Goal: Task Accomplishment & Management: Manage account settings

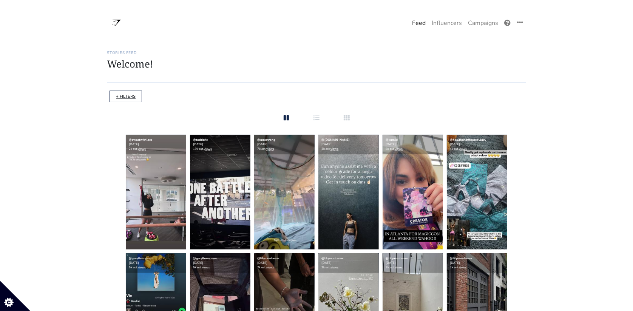
click at [125, 97] on link "+ FILTERS" at bounding box center [126, 97] width 20 height 6
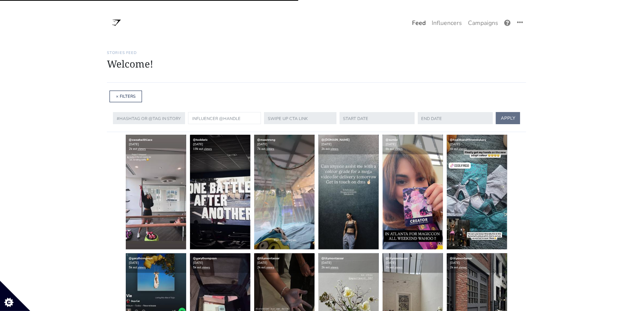
click at [202, 114] on input "text" at bounding box center [224, 118] width 73 height 12
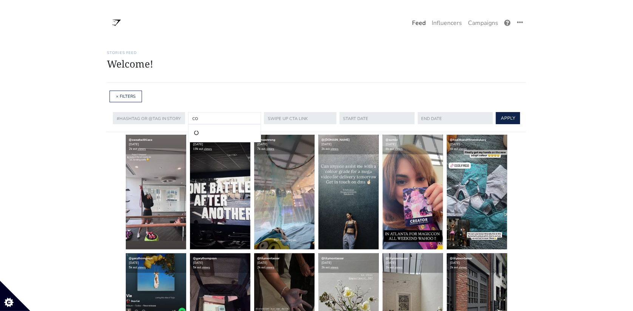
type input "c"
type input "6"
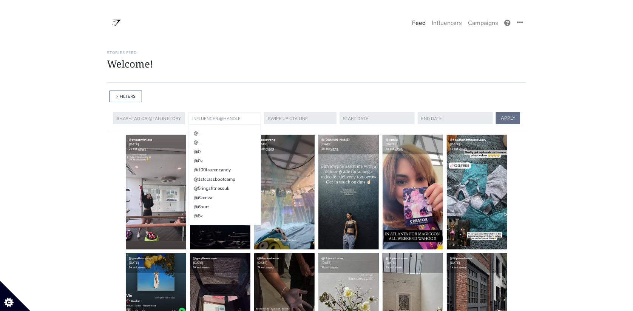
paste input "[URL][DOMAIN_NAME]"
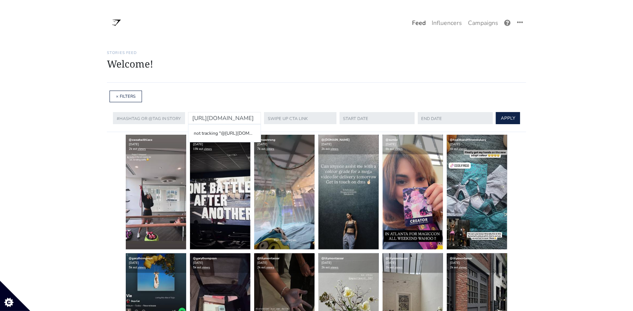
drag, startPoint x: 235, startPoint y: 119, endPoint x: 173, endPoint y: 115, distance: 62.4
click at [173, 115] on form "not tracking "@[URL][DOMAIN_NAME]" [URL][DOMAIN_NAME] APPLY" at bounding box center [316, 118] width 407 height 15
click at [208, 116] on input "/6ourt/" at bounding box center [224, 118] width 73 height 12
click at [191, 117] on input "/6ourt" at bounding box center [224, 118] width 73 height 12
type input "6ourt"
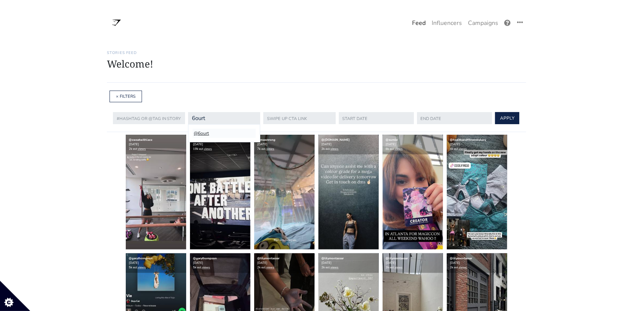
click at [223, 130] on li "@6ourt" at bounding box center [223, 133] width 63 height 9
click at [496, 118] on button "APPLY" at bounding box center [507, 118] width 24 height 12
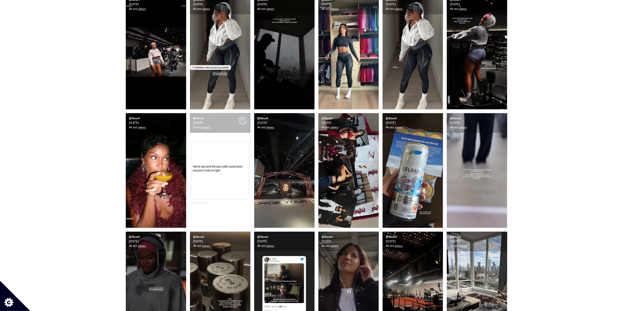
scroll to position [142, 0]
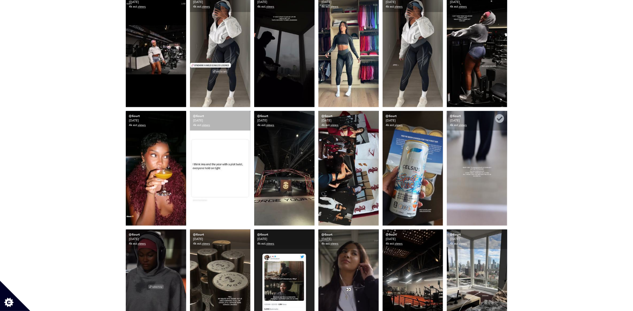
click at [483, 186] on img at bounding box center [476, 168] width 60 height 115
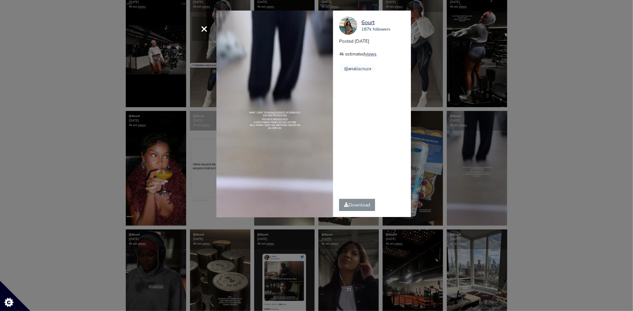
click at [530, 154] on div "× Your browser does not support HTML5 video. [GEOGRAPHIC_DATA] 187k followers P…" at bounding box center [316, 155] width 633 height 311
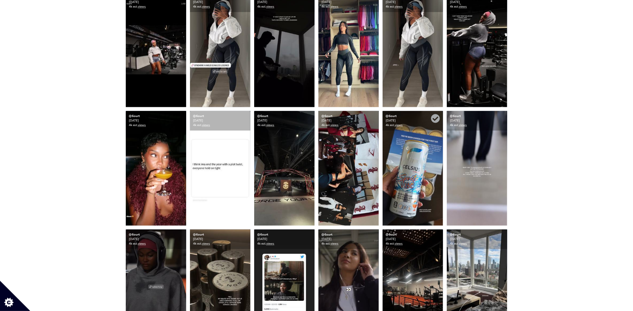
click at [440, 166] on img at bounding box center [412, 168] width 60 height 115
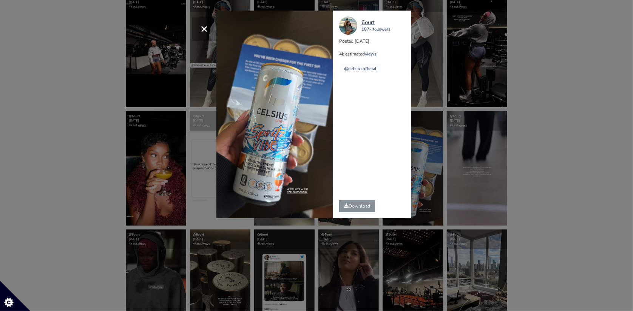
click at [468, 169] on div "× [GEOGRAPHIC_DATA] 187k followers Posted [DATE] 4k estimated views @celsiusoff…" at bounding box center [316, 155] width 633 height 311
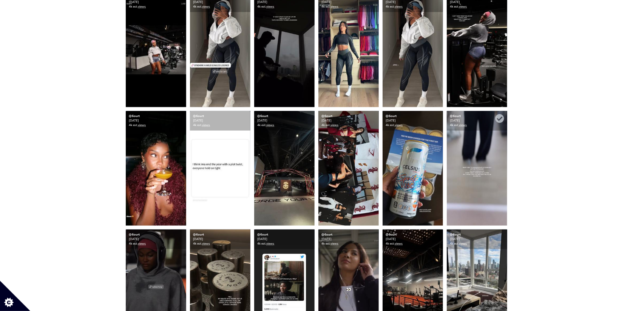
click at [483, 174] on img at bounding box center [476, 168] width 60 height 115
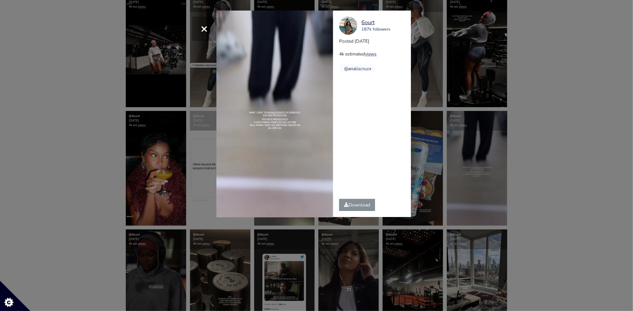
click at [353, 156] on div "6ourt 187k followers Posted [DATE] 4k estimated views @analiscruzx" at bounding box center [374, 114] width 83 height 206
click at [353, 205] on link "Download" at bounding box center [357, 205] width 36 height 12
click at [539, 112] on div "× Your browser does not support HTML5 video. [GEOGRAPHIC_DATA] 187k followers P…" at bounding box center [316, 155] width 633 height 311
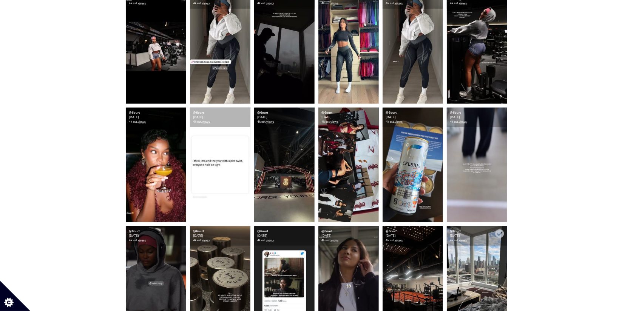
scroll to position [0, 0]
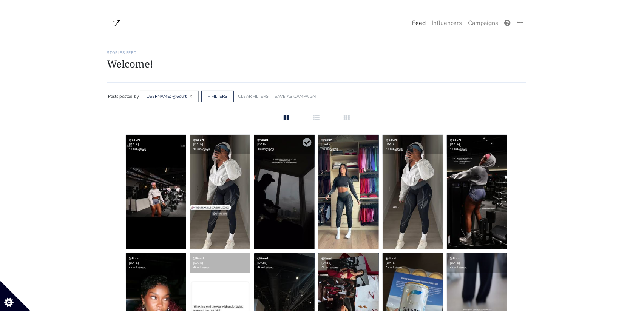
click at [288, 210] on img at bounding box center [284, 192] width 60 height 115
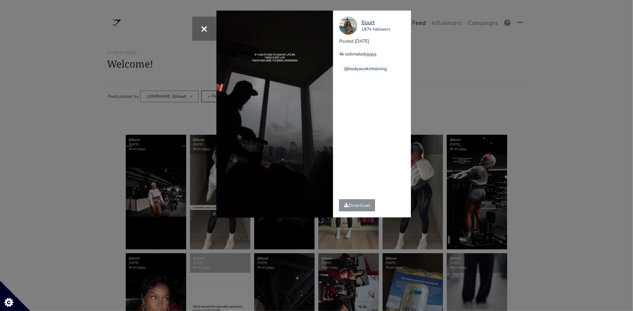
click at [446, 92] on div "× Your browser does not support HTML5 video. [GEOGRAPHIC_DATA] 187k followers P…" at bounding box center [316, 155] width 633 height 311
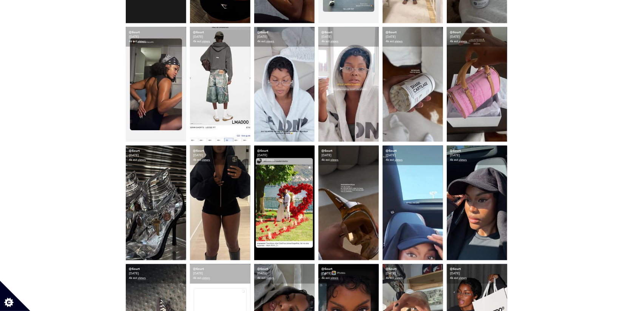
scroll to position [703, 0]
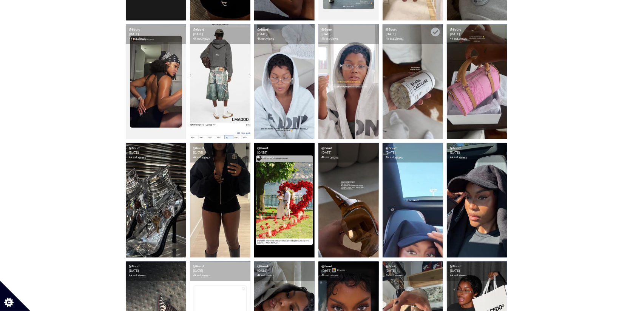
click at [420, 111] on img at bounding box center [412, 82] width 60 height 115
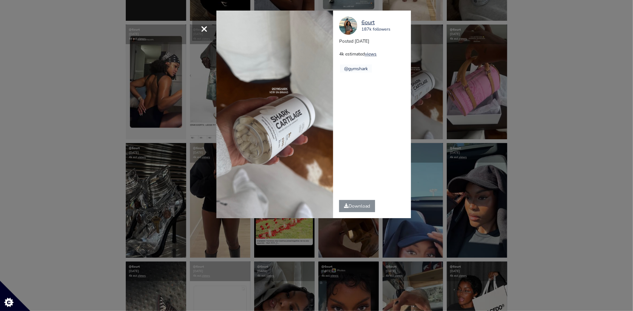
click at [513, 165] on div "× [GEOGRAPHIC_DATA] 187k followers Posted [DATE] 4k estimated views @gymshark" at bounding box center [316, 155] width 633 height 311
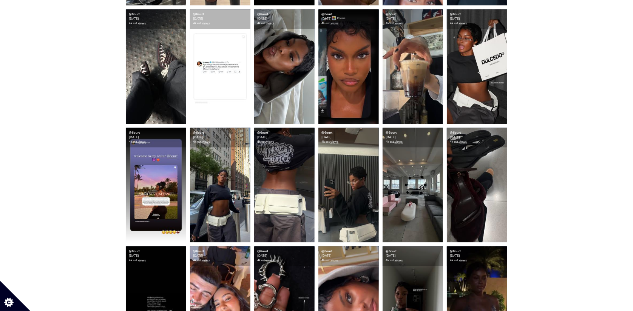
scroll to position [955, 0]
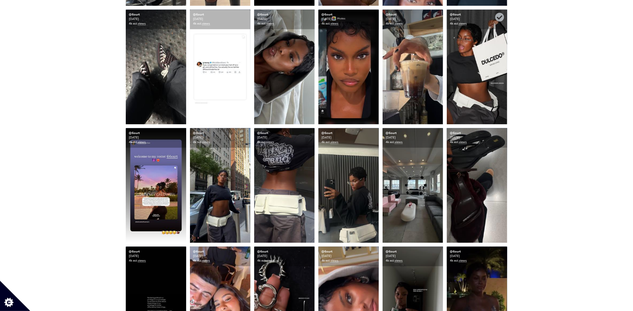
click at [478, 100] on img at bounding box center [476, 66] width 60 height 115
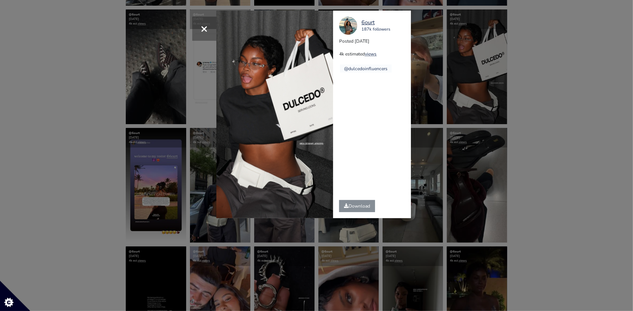
click at [524, 111] on div "× [GEOGRAPHIC_DATA] 187k followers Posted [DATE] 4k estimated views @dulcedoinf…" at bounding box center [316, 155] width 633 height 311
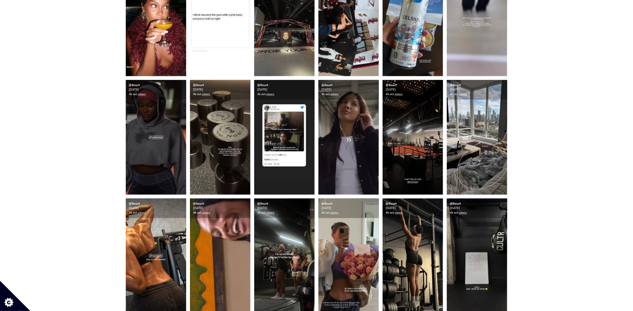
scroll to position [0, 0]
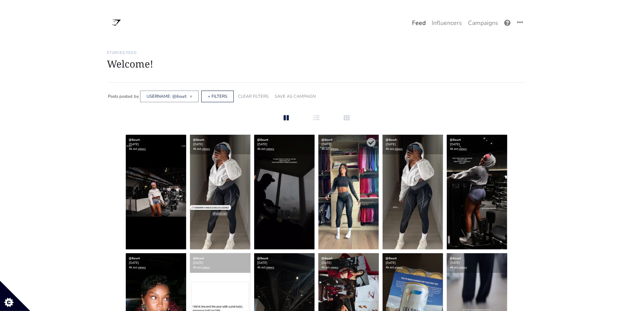
click at [342, 192] on img at bounding box center [348, 192] width 60 height 115
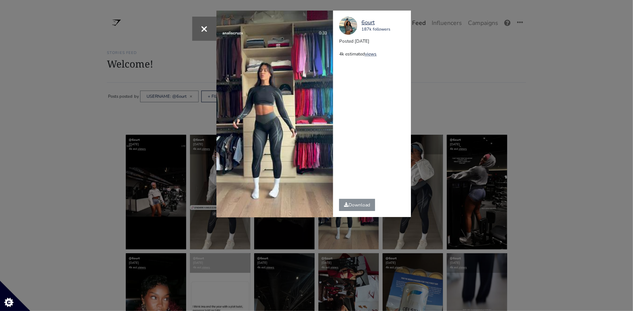
click at [453, 90] on div "× Your browser does not support HTML5 video. [GEOGRAPHIC_DATA] 187k followers P…" at bounding box center [316, 155] width 633 height 311
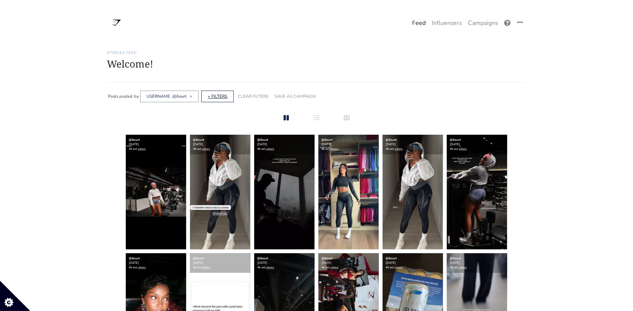
click at [219, 97] on link "+ FILTERS" at bounding box center [218, 97] width 20 height 6
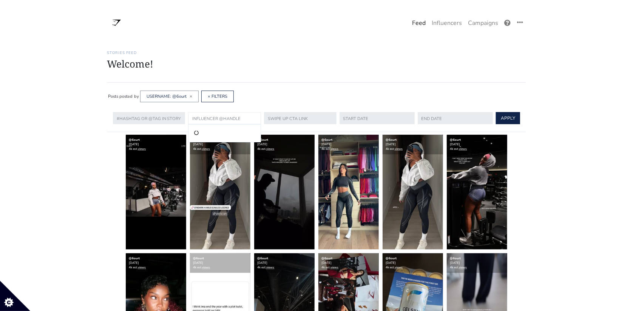
click at [232, 119] on input "text" at bounding box center [224, 118] width 73 height 12
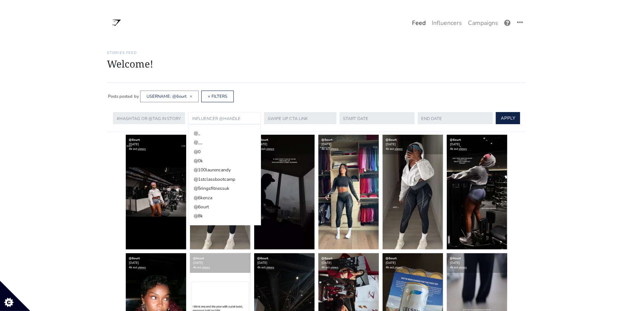
paste input "[URL][DOMAIN_NAME]"
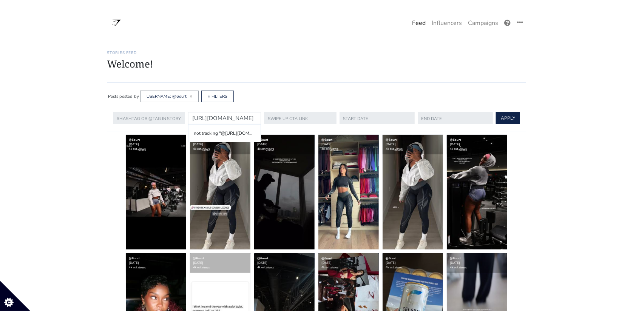
drag, startPoint x: 209, startPoint y: 118, endPoint x: 159, endPoint y: 118, distance: 49.4
click at [159, 118] on form "not tracking "@[URL][DOMAIN_NAME]" [URL][DOMAIN_NAME] APPLY" at bounding box center [316, 118] width 407 height 15
click at [228, 118] on input "libbychristensen/" at bounding box center [224, 118] width 73 height 12
click at [235, 119] on input "libbychristensen/" at bounding box center [224, 118] width 73 height 12
type input "libbychristensen"
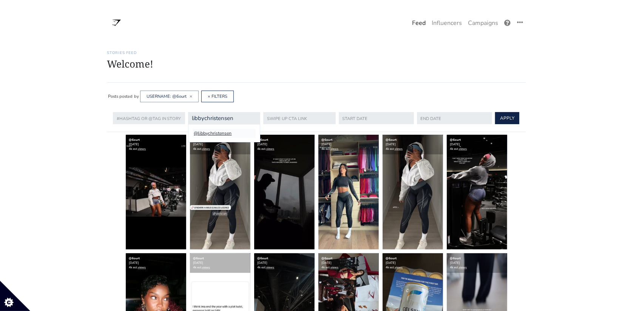
click at [224, 131] on li "@libbychristensen" at bounding box center [223, 133] width 63 height 9
click at [504, 120] on button "APPLY" at bounding box center [507, 118] width 24 height 12
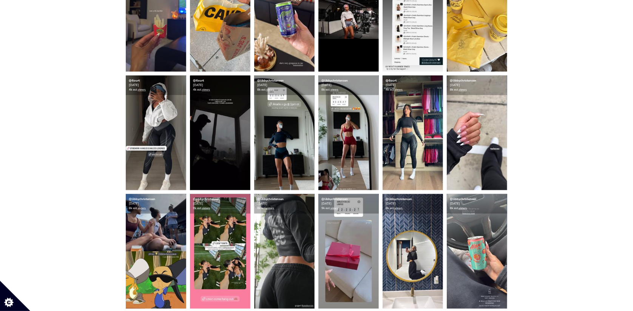
scroll to position [182, 0]
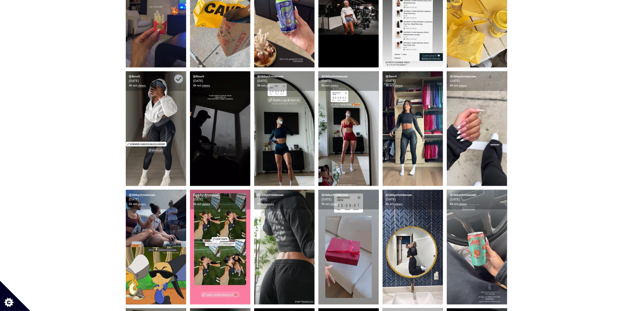
click at [172, 154] on img at bounding box center [156, 128] width 60 height 115
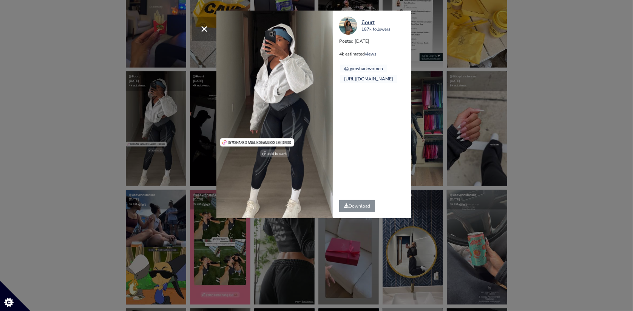
click at [183, 200] on div "× [GEOGRAPHIC_DATA] 187k followers Posted [DATE] 4k estimated views @gymsharkwo…" at bounding box center [316, 155] width 633 height 311
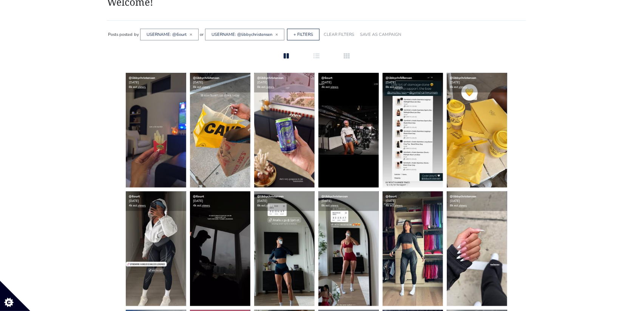
scroll to position [52, 0]
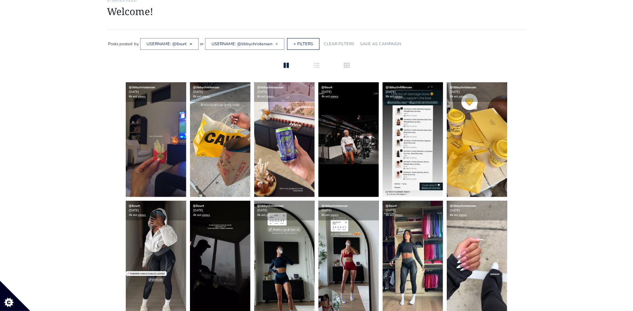
click at [190, 43] on span "×" at bounding box center [190, 44] width 3 height 6
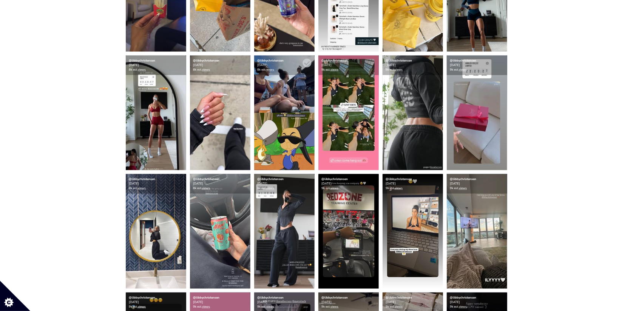
scroll to position [214, 0]
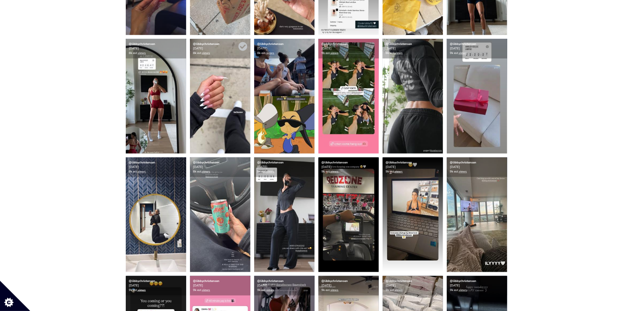
click at [211, 123] on img at bounding box center [220, 96] width 60 height 115
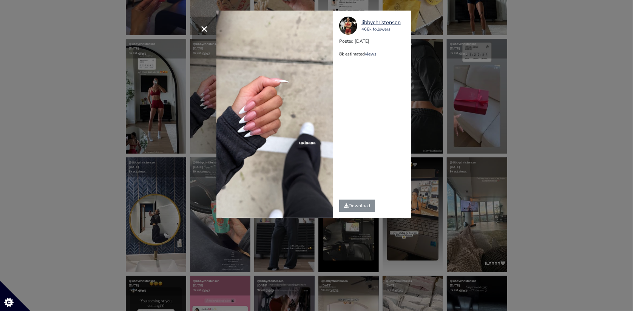
click at [536, 130] on div "× libbychristensen 466k followers Posted [DATE] 8k estimated views" at bounding box center [316, 155] width 633 height 311
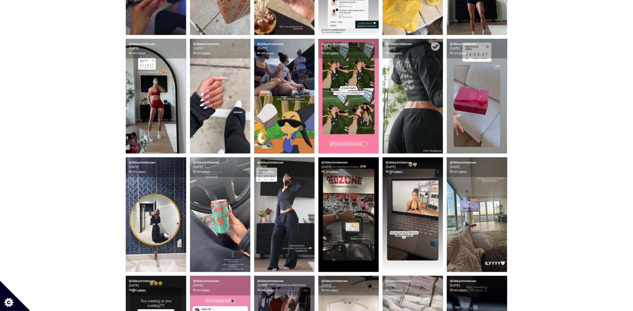
click at [403, 116] on img at bounding box center [412, 96] width 60 height 115
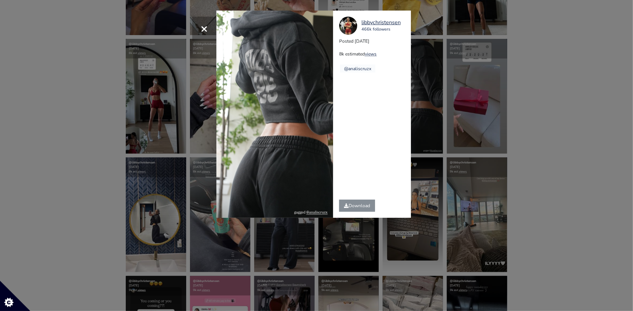
click at [559, 108] on div "× libbychristensen 466k followers Posted [DATE] 8k estimated views @analiscruzx" at bounding box center [316, 155] width 633 height 311
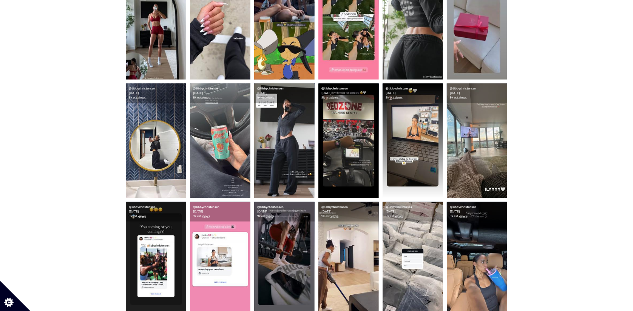
scroll to position [288, 0]
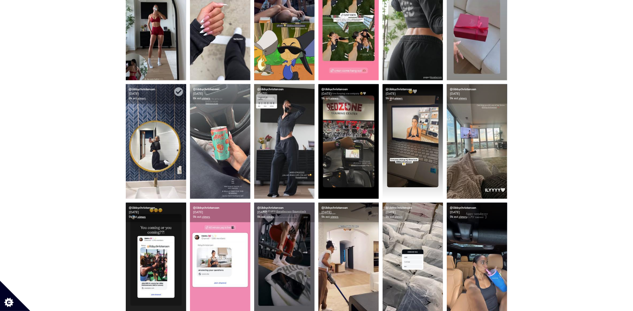
click at [157, 149] on img at bounding box center [156, 141] width 60 height 115
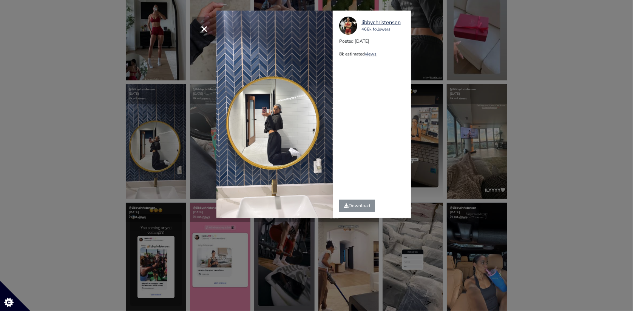
click at [464, 126] on div "× libbychristensen 466k followers Posted [DATE] 8k estimated views" at bounding box center [316, 155] width 633 height 311
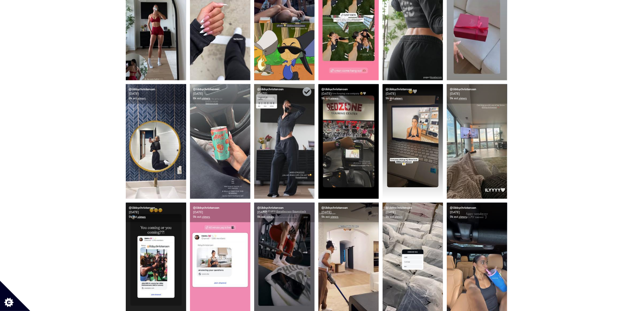
click at [300, 156] on img at bounding box center [284, 141] width 60 height 115
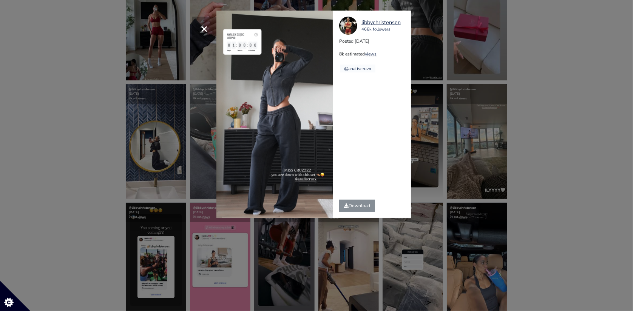
click at [462, 156] on div "× libbychristensen 466k followers Posted [DATE] 8k estimated views @analiscruzx" at bounding box center [316, 155] width 633 height 311
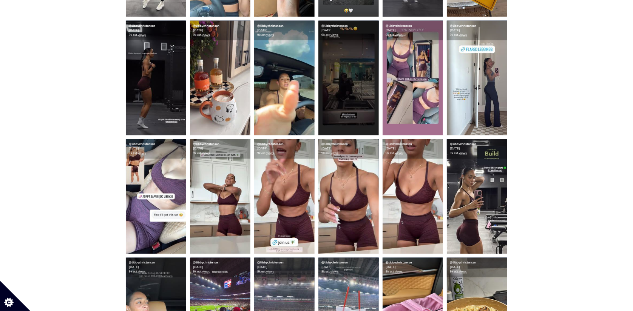
scroll to position [834, 0]
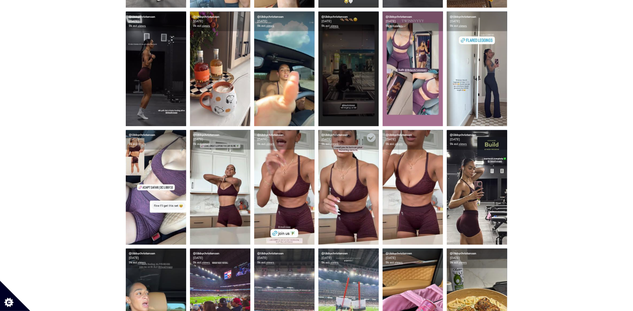
click at [370, 211] on img at bounding box center [348, 187] width 60 height 115
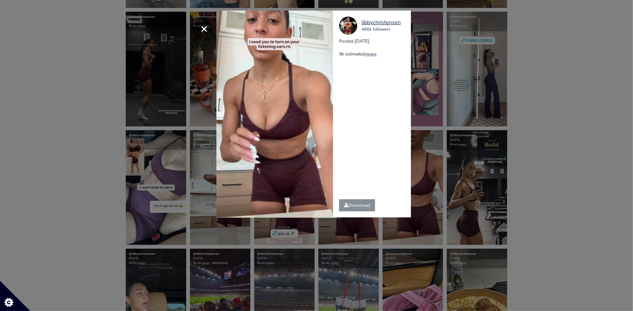
click at [549, 86] on div "× Your browser does not support HTML5 video. libbychristensen 466k followers Po…" at bounding box center [316, 155] width 633 height 311
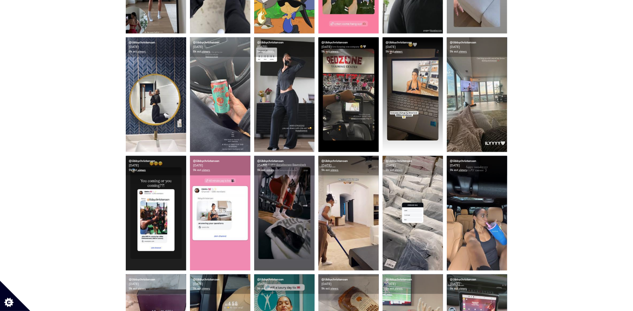
scroll to position [0, 0]
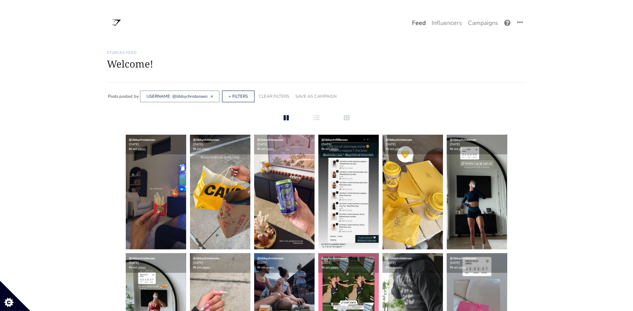
click at [211, 96] on span "×" at bounding box center [211, 96] width 3 height 6
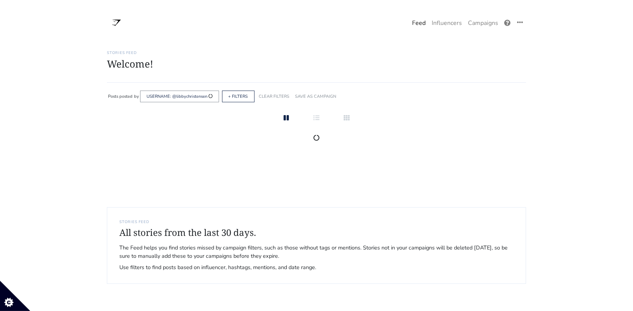
click at [200, 62] on h1 "Welcome!" at bounding box center [316, 64] width 419 height 12
click at [263, 98] on link "CLEAR FILTERS" at bounding box center [274, 97] width 31 height 6
click at [250, 152] on div at bounding box center [316, 165] width 419 height 60
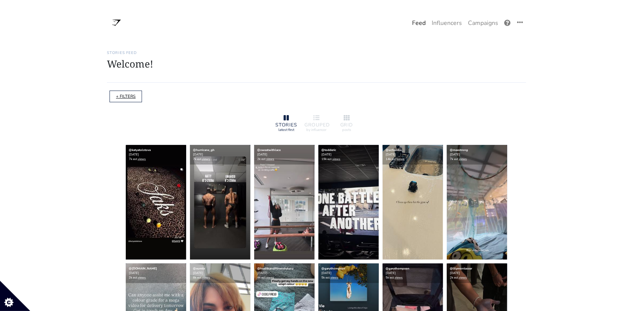
click at [132, 97] on link "+ FILTERS" at bounding box center [126, 97] width 20 height 6
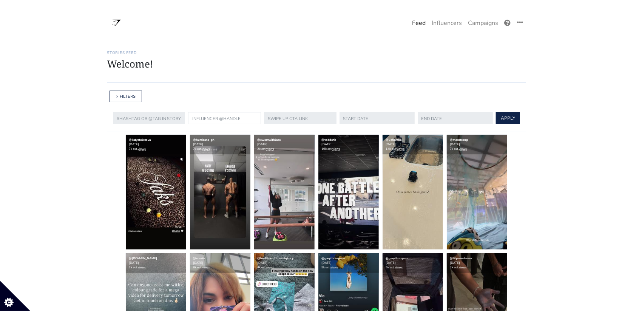
click at [214, 115] on input "text" at bounding box center [224, 118] width 73 height 12
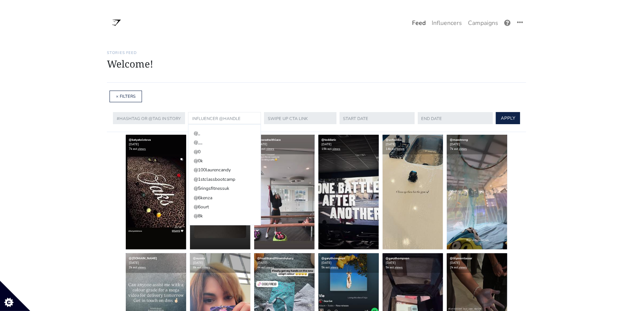
paste input "elenachristine_s"
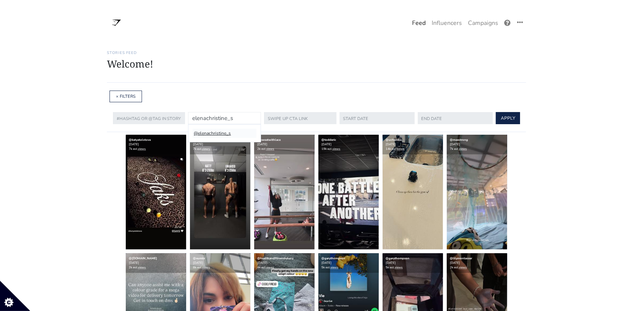
type input "elenachristine_s"
click at [221, 136] on li "@elenachristine_s" at bounding box center [223, 133] width 63 height 9
click at [495, 120] on button "APPLY" at bounding box center [507, 118] width 24 height 12
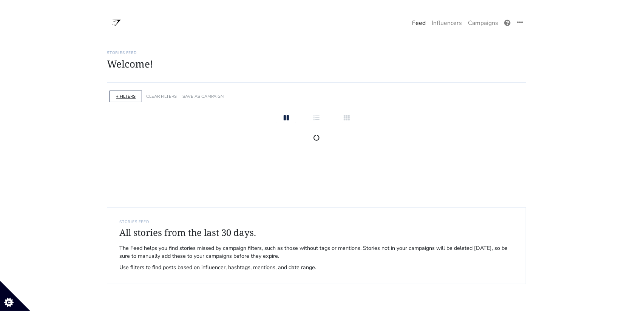
click at [128, 97] on link "+ FILTERS" at bounding box center [126, 97] width 20 height 6
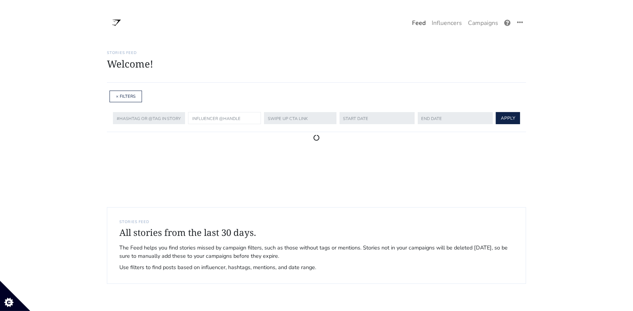
click at [205, 116] on input "text" at bounding box center [224, 118] width 73 height 12
paste input "elenachristine_s"
type input "elenachristine_s"
click at [218, 134] on li "@elenachristine_s" at bounding box center [223, 133] width 63 height 9
click at [495, 117] on button "APPLY" at bounding box center [507, 118] width 24 height 12
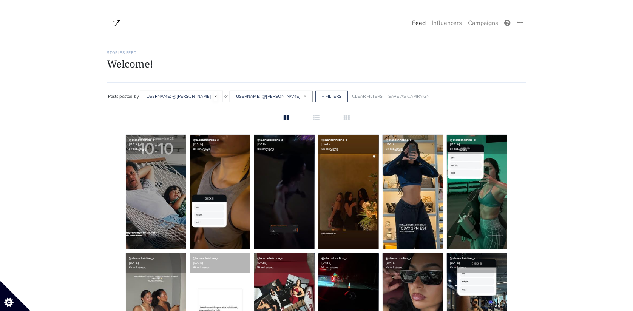
click at [214, 97] on span "×" at bounding box center [215, 96] width 3 height 6
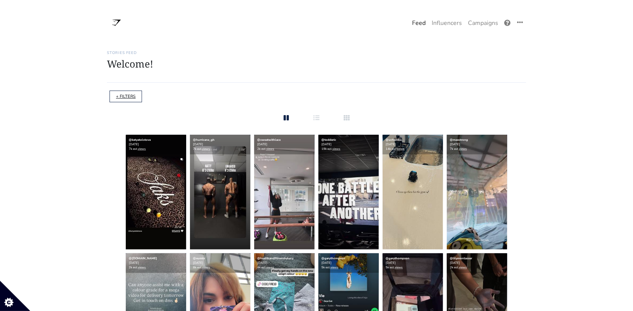
click at [129, 94] on link "+ FILTERS" at bounding box center [126, 97] width 20 height 6
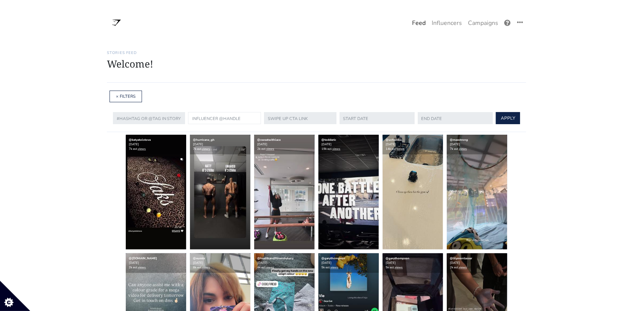
click at [207, 118] on input "text" at bounding box center [224, 118] width 73 height 12
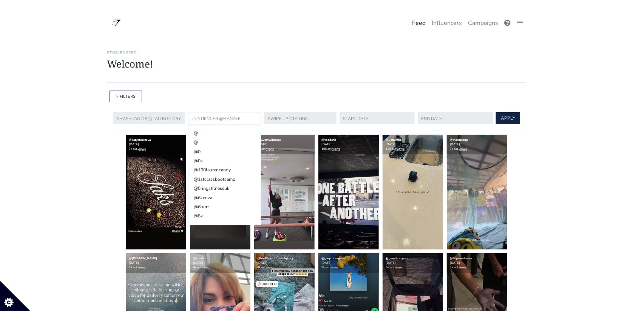
paste input "erikaholguinn"
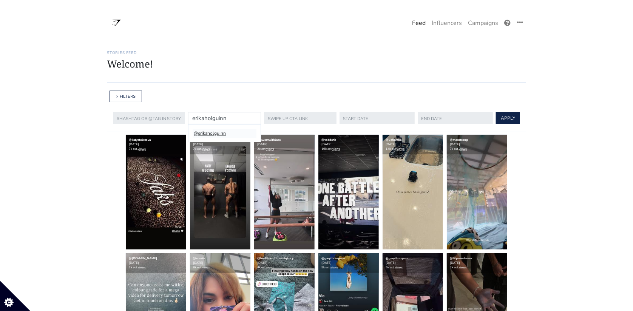
type input "erikaholguinn"
click at [212, 132] on li "@erikaholguinn" at bounding box center [223, 133] width 63 height 9
click at [497, 119] on button "APPLY" at bounding box center [507, 118] width 24 height 12
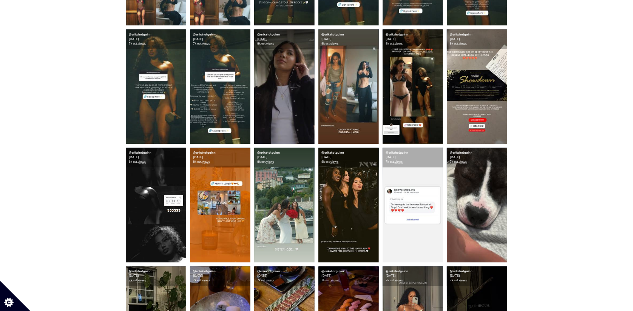
scroll to position [816, 0]
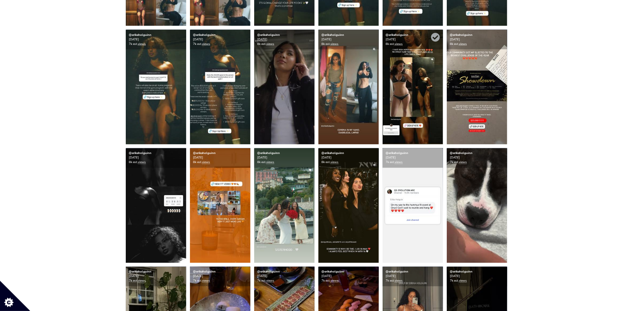
click at [428, 82] on img at bounding box center [412, 87] width 60 height 115
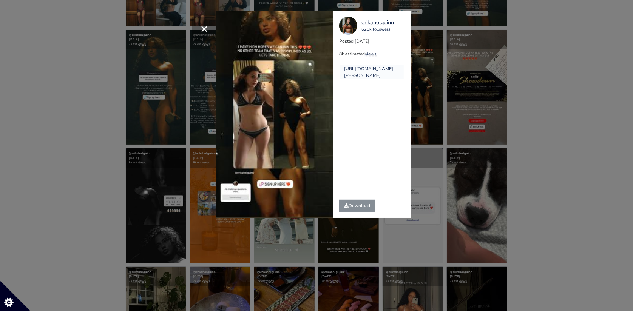
click at [571, 108] on div "× Your browser does not support HTML5 video. erikaholguinn 625k followers Poste…" at bounding box center [316, 155] width 633 height 311
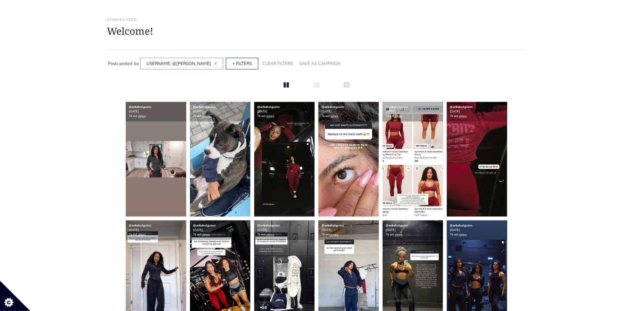
scroll to position [0, 0]
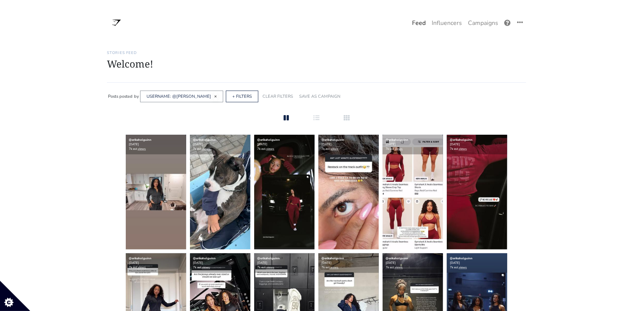
click at [214, 94] on span "×" at bounding box center [215, 96] width 3 height 6
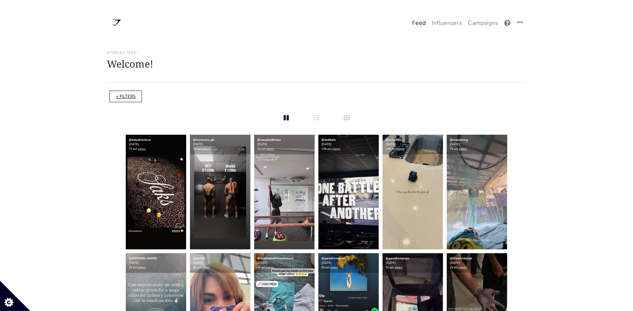
click at [128, 97] on link "+ FILTERS" at bounding box center [126, 97] width 20 height 6
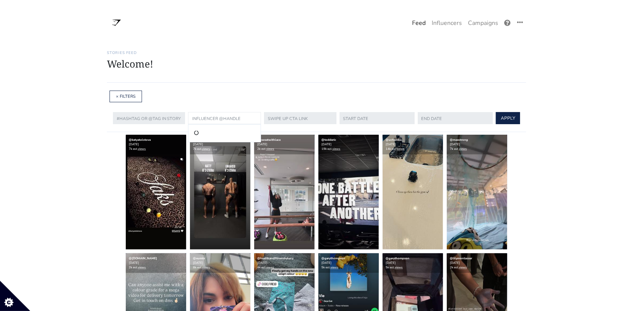
click at [206, 115] on input "text" at bounding box center [224, 118] width 73 height 12
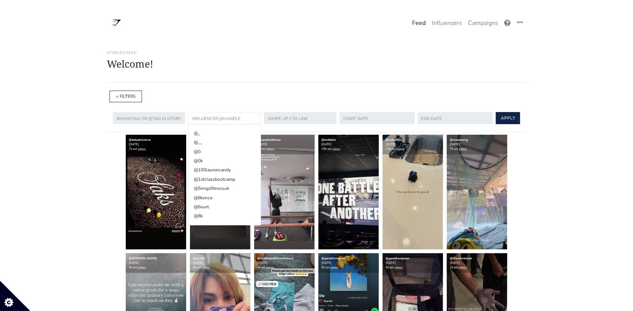
paste input "leanbeefpatty"
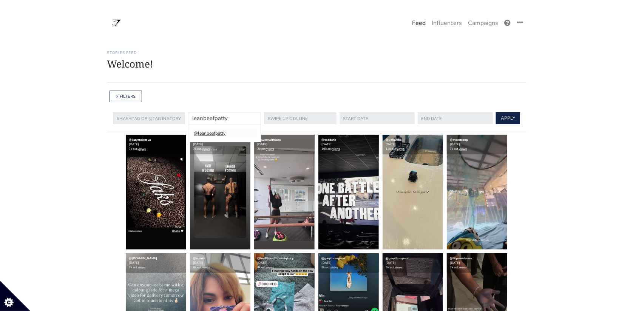
type input "leanbeefpatty"
click at [213, 136] on li "@leanbeefpatty" at bounding box center [223, 133] width 63 height 9
click at [495, 121] on button "APPLY" at bounding box center [507, 118] width 24 height 12
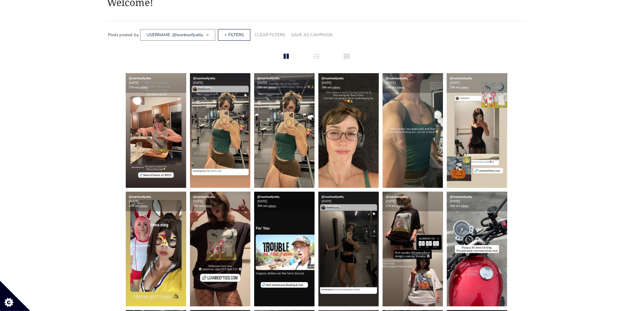
scroll to position [46, 0]
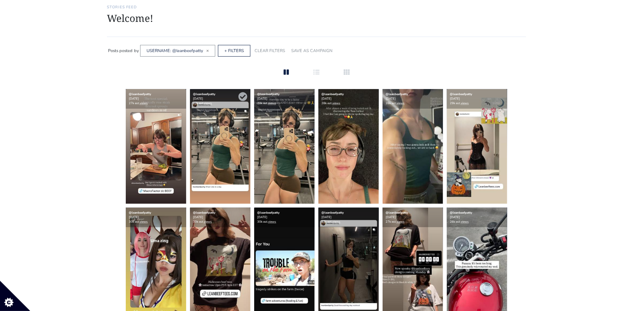
click at [223, 156] on img at bounding box center [220, 146] width 60 height 115
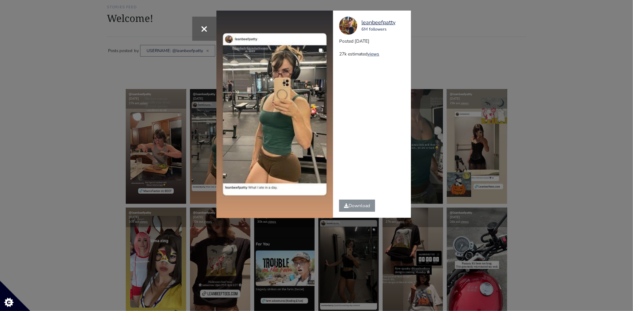
click at [450, 128] on div "× Your browser does not support HTML5 video. leanbeefpatty 6M followers Posted …" at bounding box center [316, 155] width 633 height 311
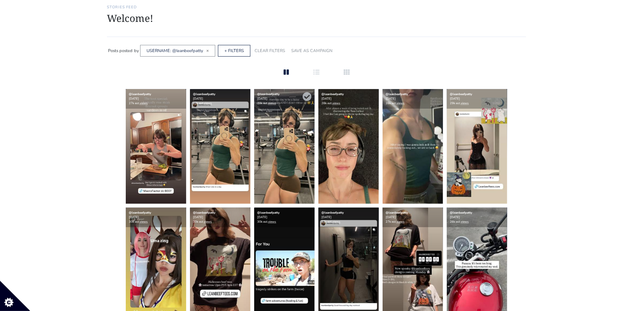
click at [293, 165] on img at bounding box center [284, 146] width 60 height 115
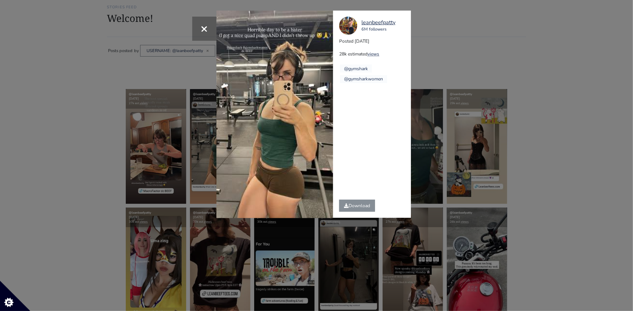
click at [435, 154] on div "× Your browser does not support HTML5 video. leanbeefpatty 6M followers Posted …" at bounding box center [316, 155] width 633 height 311
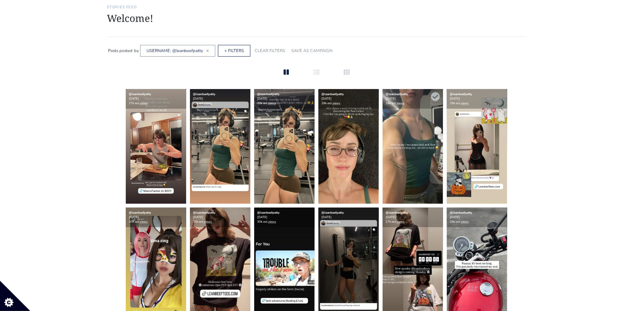
click at [403, 179] on img at bounding box center [412, 146] width 60 height 115
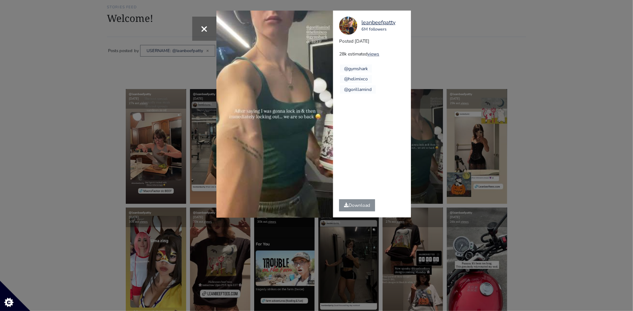
click at [480, 143] on div "× Your browser does not support HTML5 video. leanbeefpatty 6M followers Posted …" at bounding box center [316, 155] width 633 height 311
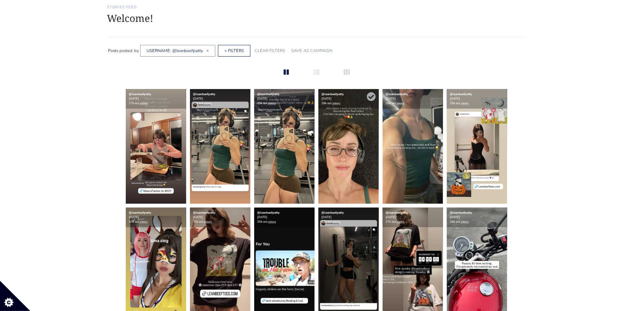
click at [354, 169] on img at bounding box center [348, 146] width 60 height 115
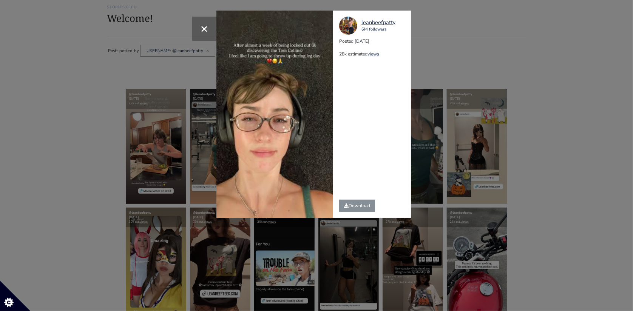
click at [475, 136] on div "× Your browser does not support HTML5 video. leanbeefpatty 6M followers Posted …" at bounding box center [316, 155] width 633 height 311
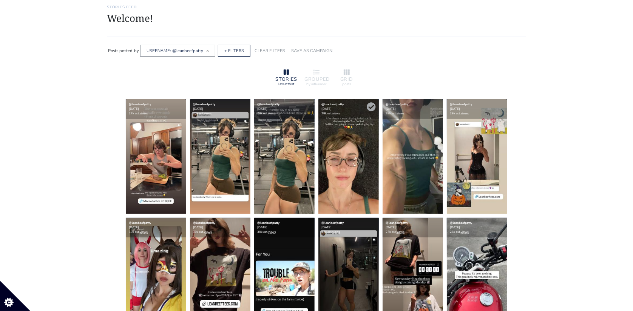
click at [352, 165] on img at bounding box center [348, 156] width 60 height 115
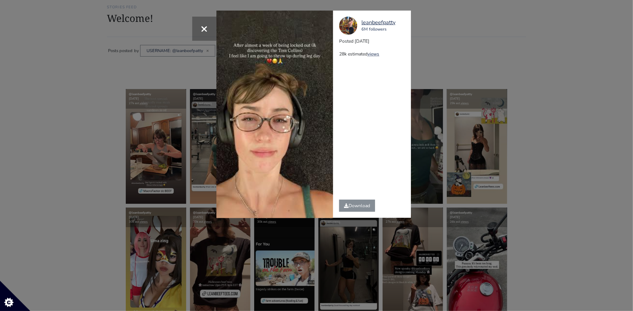
click at [468, 73] on div "× Your browser does not support HTML5 video. leanbeefpatty 6M followers Posted …" at bounding box center [316, 155] width 633 height 311
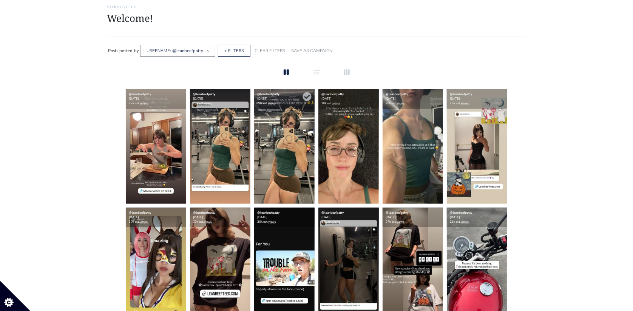
click at [271, 163] on img at bounding box center [284, 146] width 60 height 115
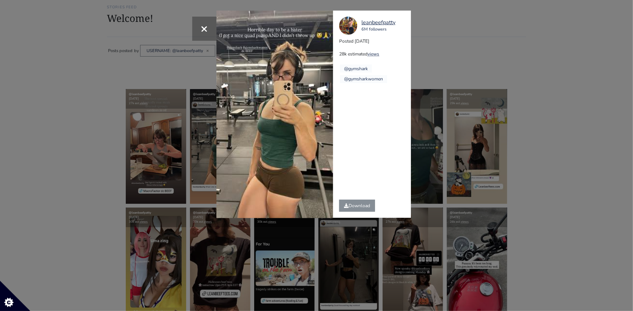
click at [463, 60] on div "× Your browser does not support HTML5 video. leanbeefpatty 6M followers Posted …" at bounding box center [316, 155] width 633 height 311
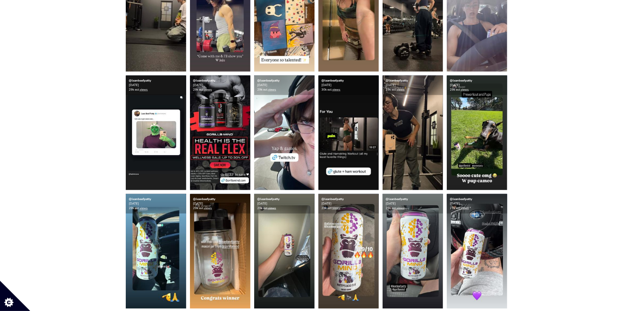
scroll to position [0, 0]
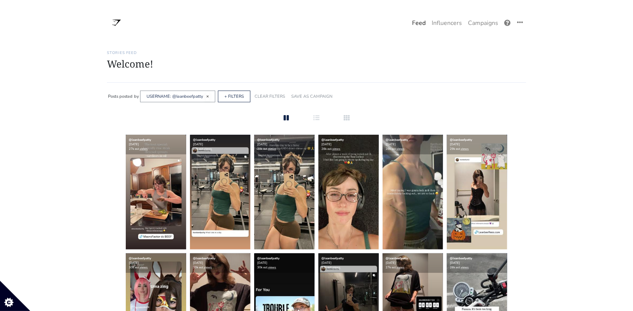
click at [206, 95] on span "×" at bounding box center [207, 96] width 3 height 6
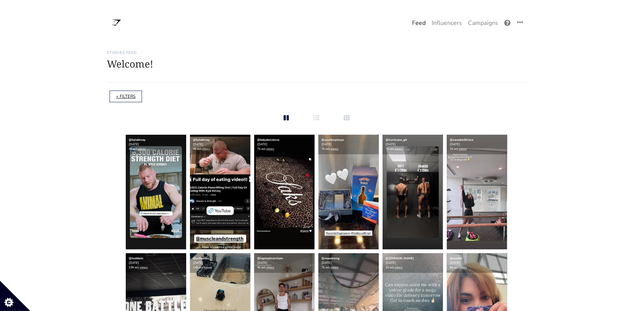
click at [128, 99] on link "+ FILTERS" at bounding box center [126, 97] width 20 height 6
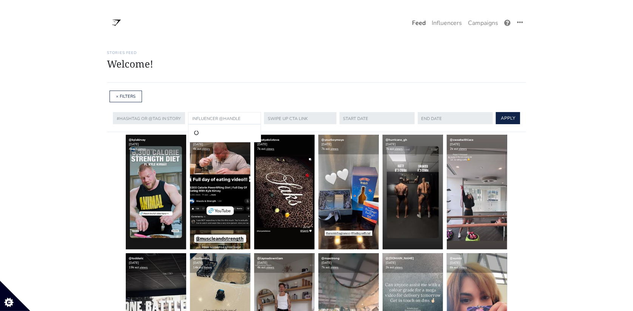
click at [225, 119] on input "text" at bounding box center [224, 118] width 73 height 12
paste input "leanadeebb"
type input "leanadeebb"
click at [219, 135] on li "@leanadeebb" at bounding box center [223, 133] width 63 height 9
click at [502, 116] on button "APPLY" at bounding box center [507, 118] width 24 height 12
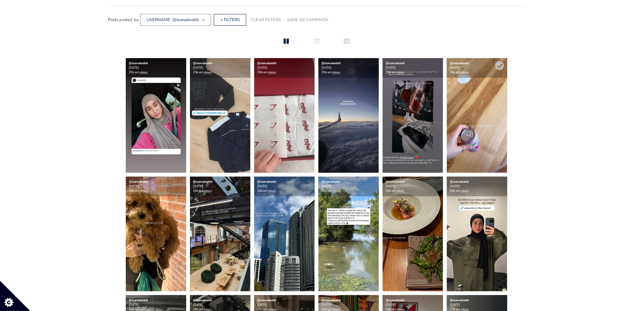
scroll to position [79, 0]
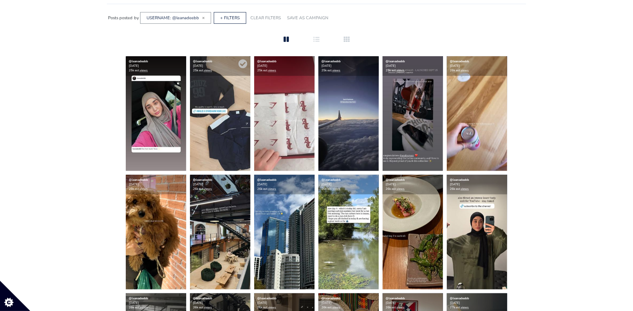
click at [223, 151] on img at bounding box center [220, 113] width 60 height 115
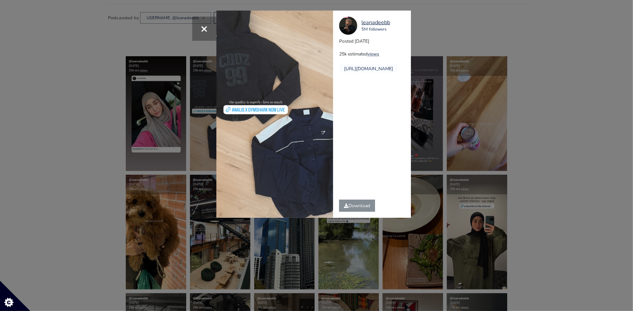
click at [523, 111] on div "× leanadeebb 5M followers Posted [DATE] 25k estimated views" at bounding box center [316, 155] width 633 height 311
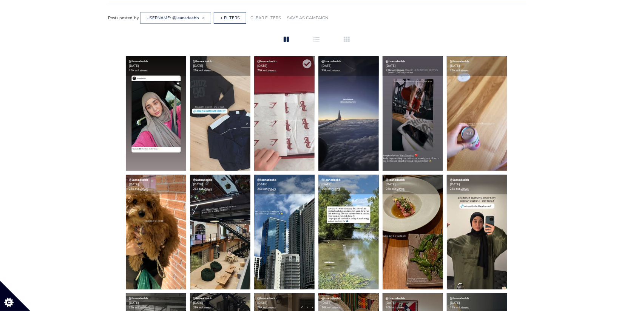
click at [303, 143] on img at bounding box center [284, 113] width 60 height 115
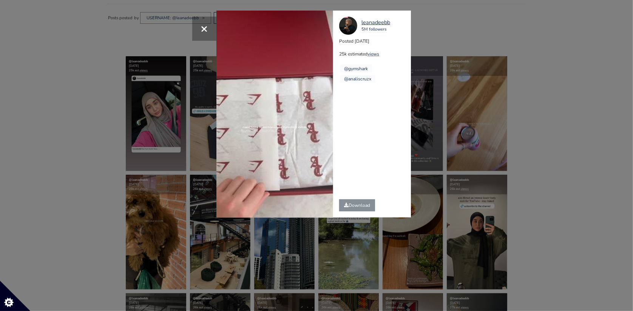
click at [535, 120] on div "× Your browser does not support HTML5 video. leanadeebb 5M followers Posted [DA…" at bounding box center [316, 155] width 633 height 311
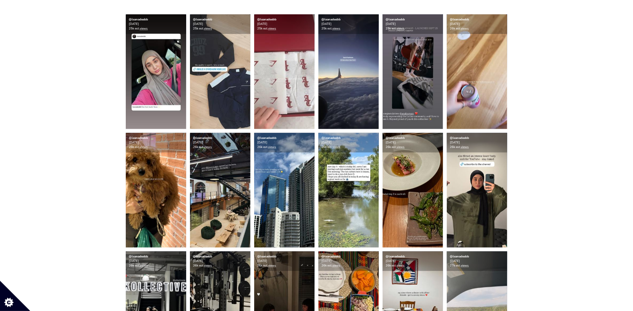
scroll to position [100, 0]
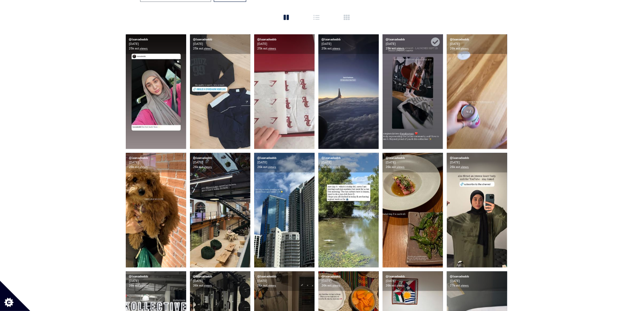
click at [418, 96] on img at bounding box center [412, 91] width 60 height 115
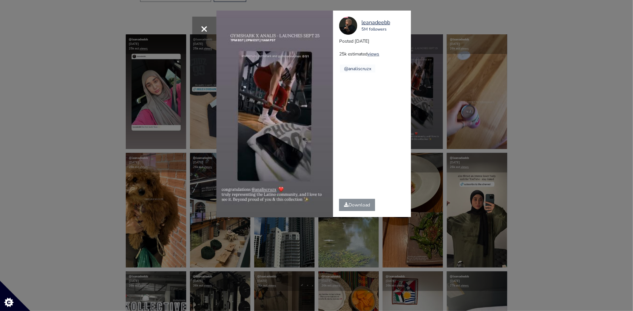
click at [537, 108] on div "× Your browser does not support HTML5 video. leanadeebb 5M followers Posted [DA…" at bounding box center [316, 155] width 633 height 311
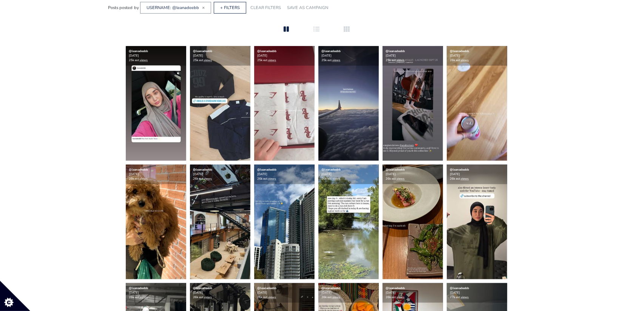
scroll to position [0, 0]
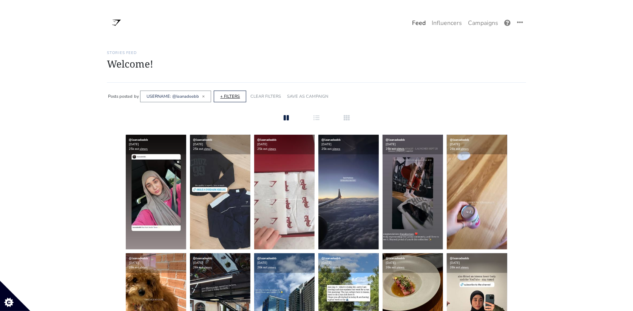
click at [223, 96] on link "+ FILTERS" at bounding box center [230, 97] width 20 height 6
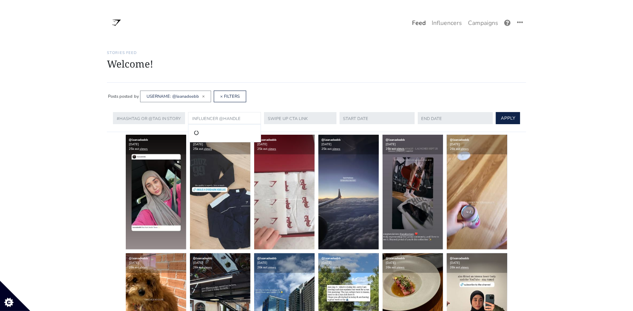
click at [236, 118] on input "text" at bounding box center [224, 118] width 73 height 12
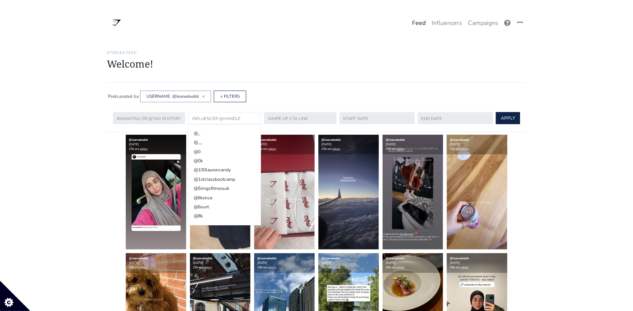
paste input "sabrinacesta"
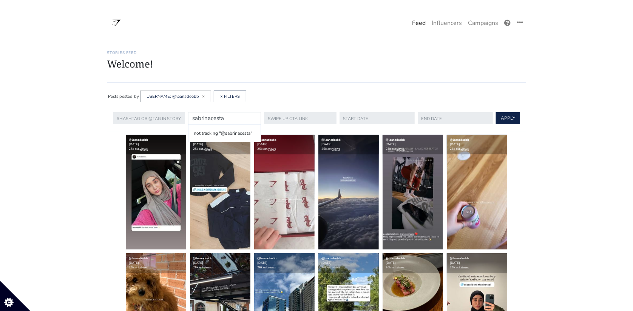
type input "sabrinacesta"
click at [496, 112] on button "APPLY" at bounding box center [508, 118] width 24 height 12
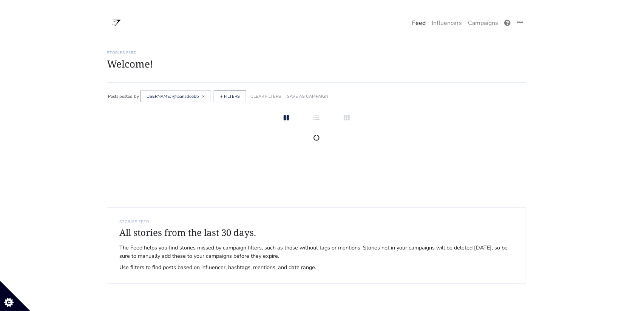
click at [202, 97] on span "×" at bounding box center [203, 96] width 3 height 6
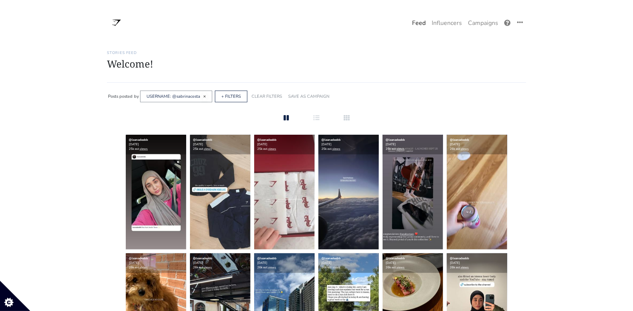
click at [204, 95] on span "×" at bounding box center [204, 96] width 3 height 6
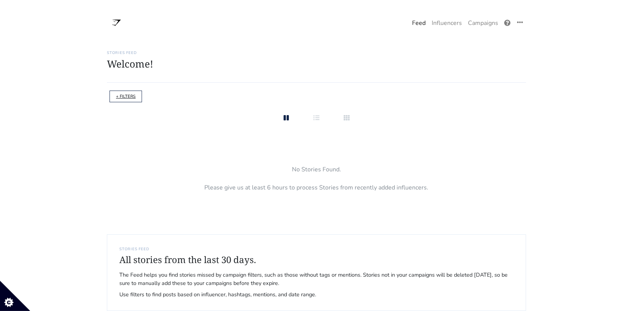
click at [132, 95] on link "+ FILTERS" at bounding box center [126, 97] width 20 height 6
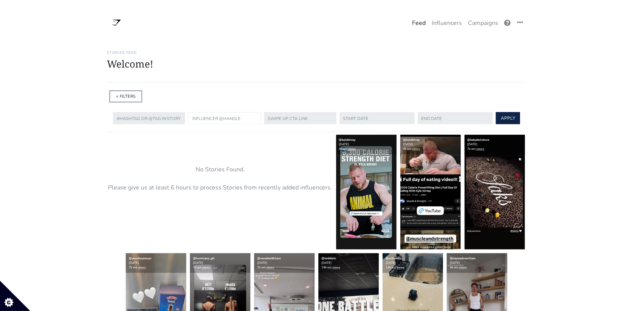
click at [221, 119] on input "text" at bounding box center [224, 118] width 73 height 12
paste input "sabrinacesta"
type input "sabrinacesta"
click at [498, 118] on button "APPLY" at bounding box center [507, 118] width 24 height 12
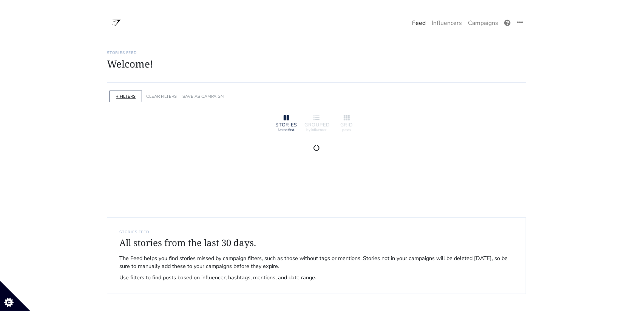
click at [127, 95] on link "+ FILTERS" at bounding box center [126, 97] width 20 height 6
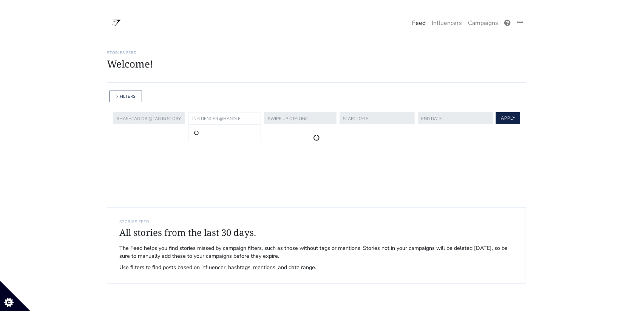
click at [212, 116] on input "text" at bounding box center [224, 118] width 73 height 12
paste input "sabrinacesta"
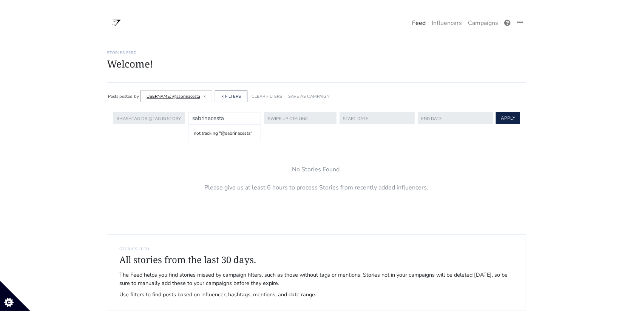
type input "sabrinacesta"
click at [192, 98] on link "USERNAME: @sabrinacesta" at bounding box center [173, 97] width 54 height 6
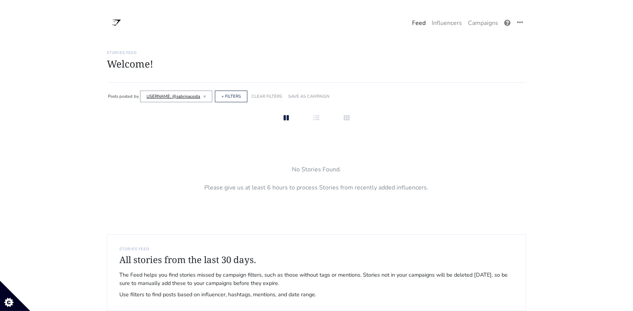
click at [192, 98] on link "USERNAME: @sabrinacesta" at bounding box center [173, 97] width 54 height 6
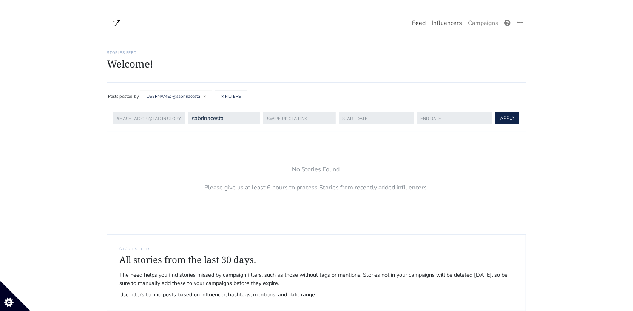
click at [453, 24] on link "Influencers" at bounding box center [446, 22] width 36 height 15
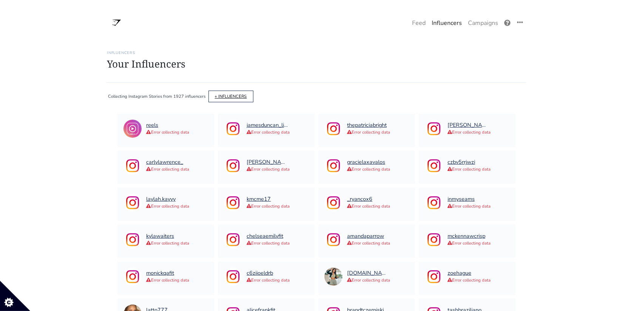
click at [226, 95] on link "+ INFLUENCERS" at bounding box center [231, 97] width 32 height 6
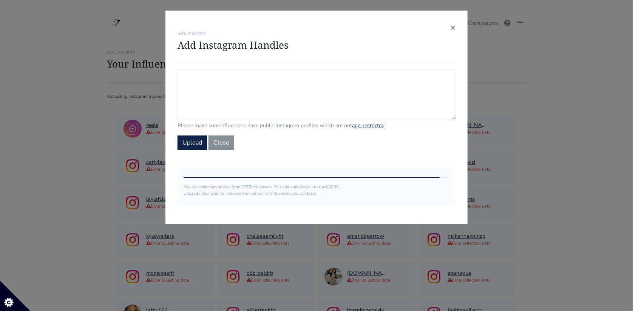
click at [228, 98] on textarea "Campaign Influencers (optional) Only stories from these influencers will be inc…" at bounding box center [316, 94] width 278 height 51
paste textarea "sabrinacesta"
type textarea "sabrinacesta"
click at [196, 141] on button "Upload" at bounding box center [191, 142] width 29 height 14
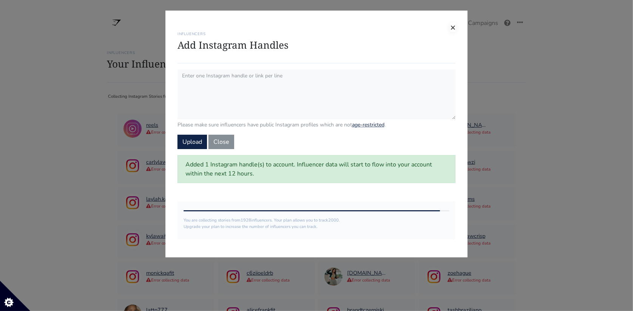
click at [453, 28] on span "×" at bounding box center [452, 27] width 5 height 12
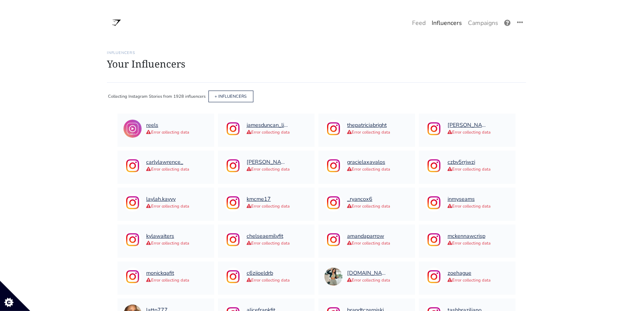
click at [488, 60] on h1 "Your Influencers" at bounding box center [316, 64] width 419 height 12
click at [444, 23] on link "Influencers" at bounding box center [446, 22] width 36 height 15
click at [228, 95] on link "+ INFLUENCERS" at bounding box center [231, 97] width 32 height 6
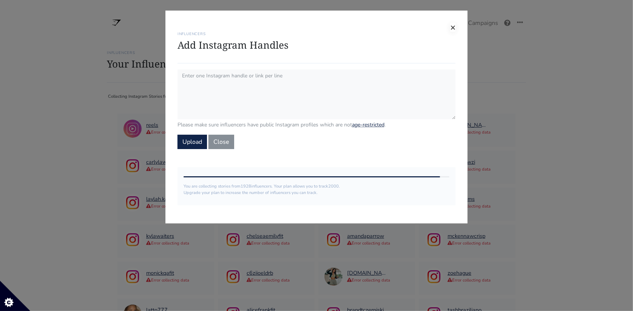
click at [453, 25] on span "×" at bounding box center [452, 27] width 5 height 12
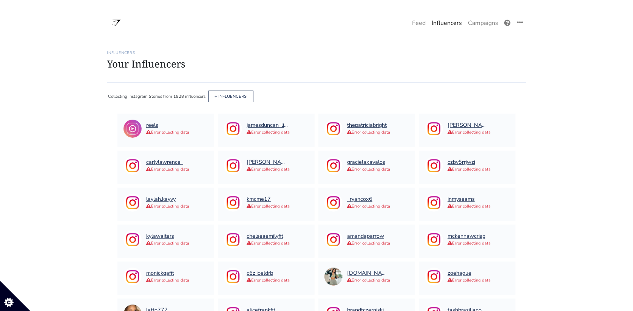
click at [445, 23] on link "Influencers" at bounding box center [446, 22] width 36 height 15
click at [421, 25] on link "Feed" at bounding box center [419, 22] width 20 height 15
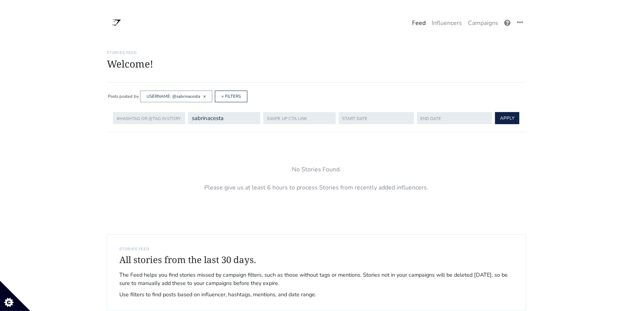
click at [203, 95] on span "×" at bounding box center [204, 96] width 3 height 6
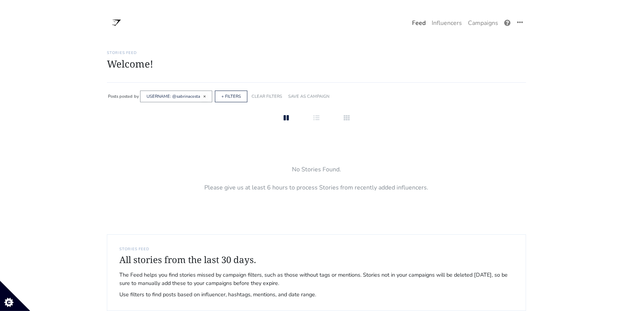
click at [203, 97] on span "×" at bounding box center [204, 96] width 3 height 6
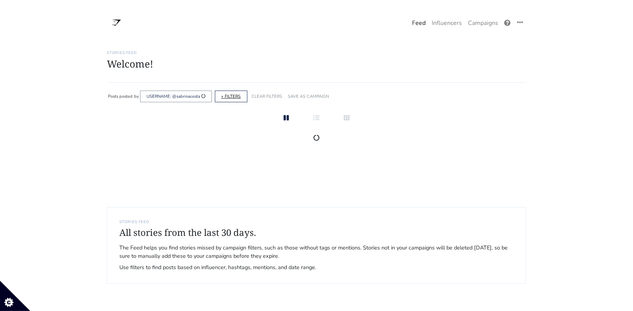
click at [225, 97] on link "+ FILTERS" at bounding box center [231, 97] width 20 height 6
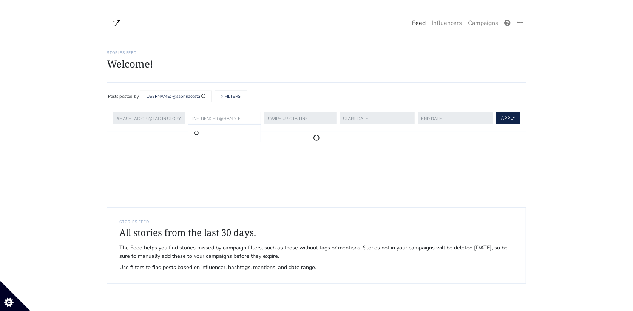
click at [206, 119] on input "text" at bounding box center [224, 118] width 73 height 12
paste input "joyjoysfitness_"
type input "joyjoysfitness_"
click at [210, 132] on li "@joyjoysfitness_" at bounding box center [223, 133] width 63 height 9
click at [497, 123] on button "APPLY" at bounding box center [507, 118] width 24 height 12
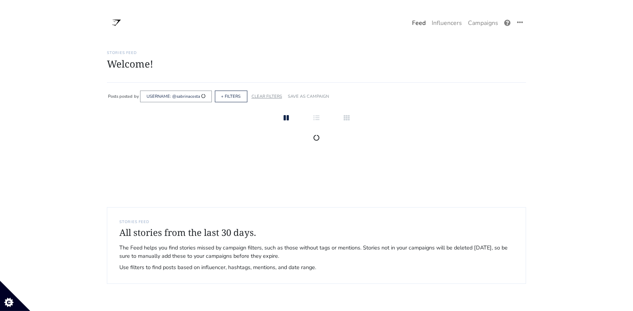
click at [274, 97] on link "CLEAR FILTERS" at bounding box center [266, 97] width 31 height 6
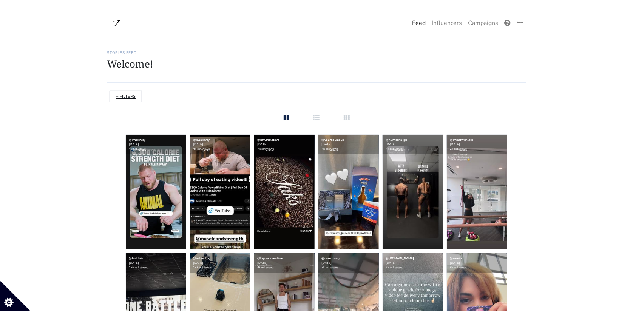
click at [129, 95] on link "+ FILTERS" at bounding box center [126, 97] width 20 height 6
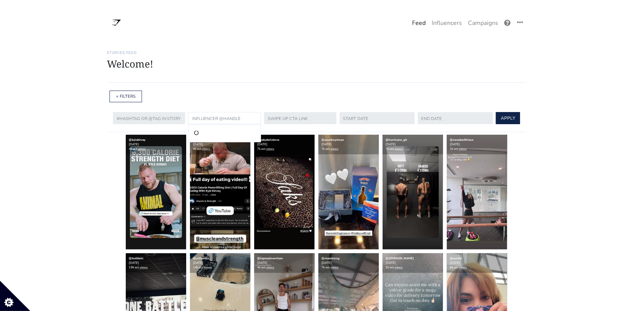
click at [204, 113] on input "text" at bounding box center [224, 118] width 73 height 12
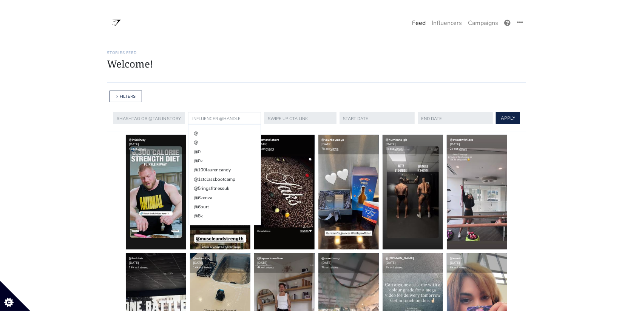
paste input "joyjoysfitness_"
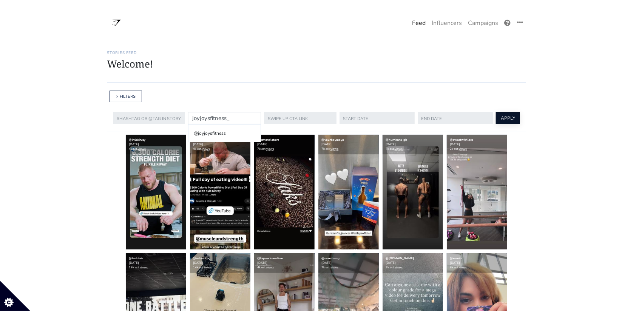
type input "joyjoysfitness_"
click at [495, 119] on button "APPLY" at bounding box center [507, 118] width 24 height 12
